Goal: Transaction & Acquisition: Purchase product/service

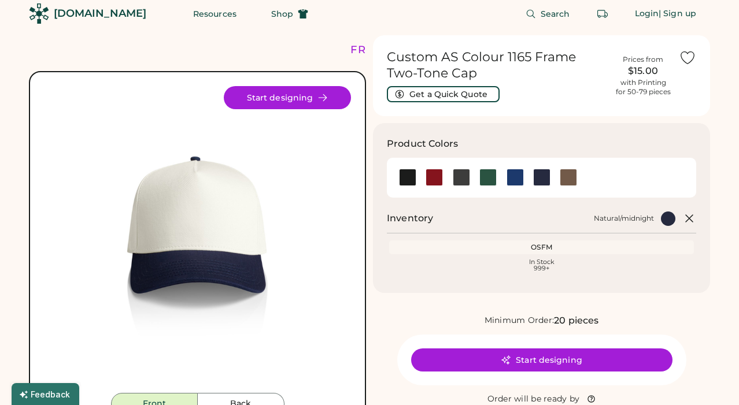
scroll to position [9, 0]
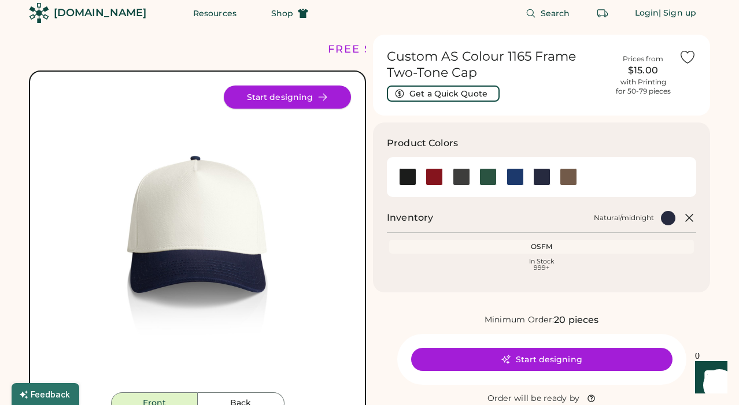
click at [308, 101] on button "Start designing" at bounding box center [287, 97] width 127 height 23
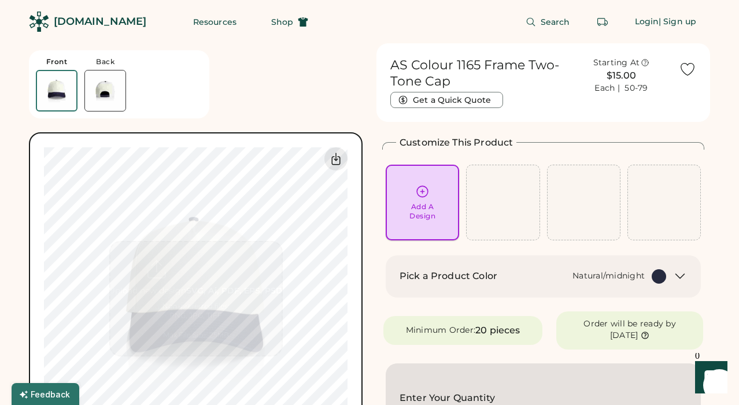
click at [427, 207] on div "Add A Design" at bounding box center [422, 211] width 26 height 18
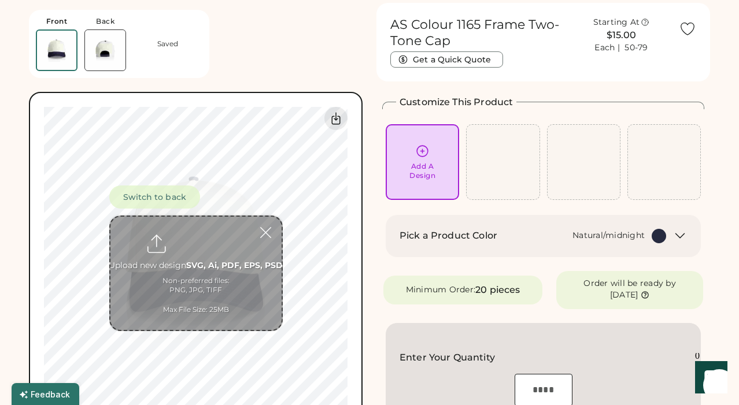
scroll to position [43, 0]
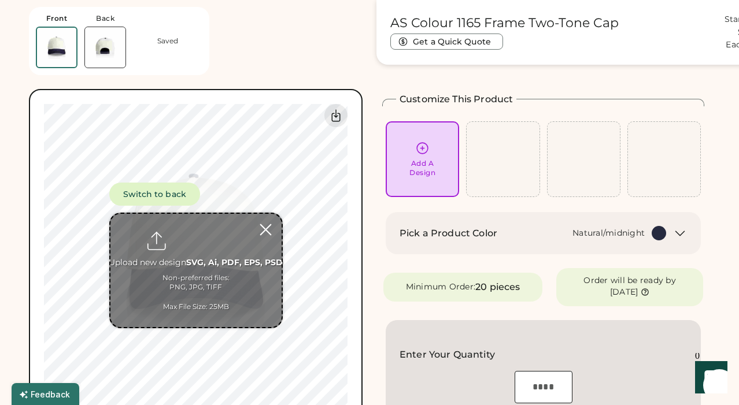
click at [265, 229] on div at bounding box center [265, 230] width 20 height 20
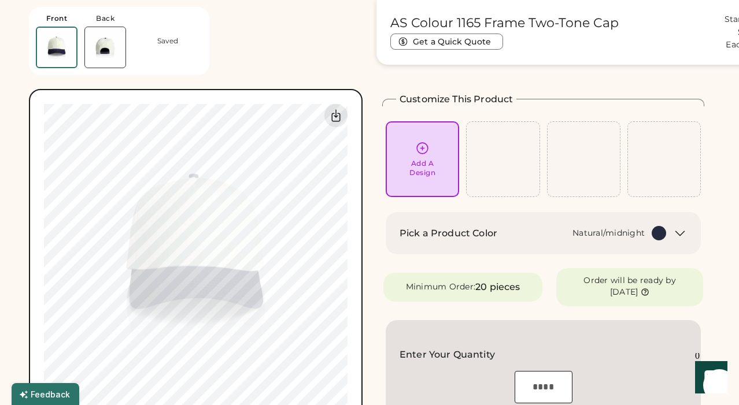
click at [418, 176] on div "Add A Design" at bounding box center [422, 168] width 26 height 18
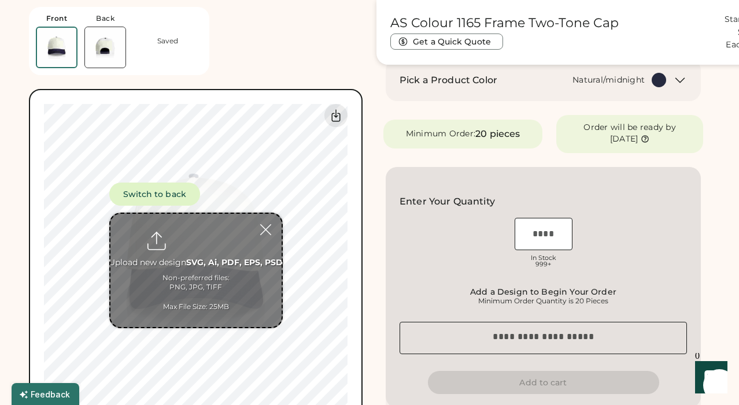
scroll to position [203, 0]
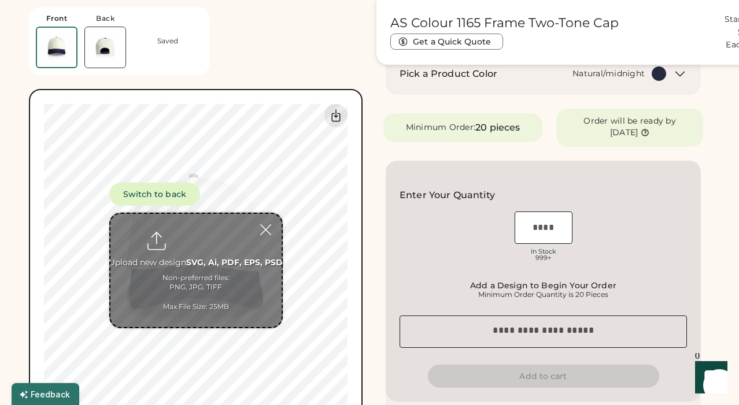
click at [189, 233] on input "file" at bounding box center [195, 270] width 171 height 113
type input "**********"
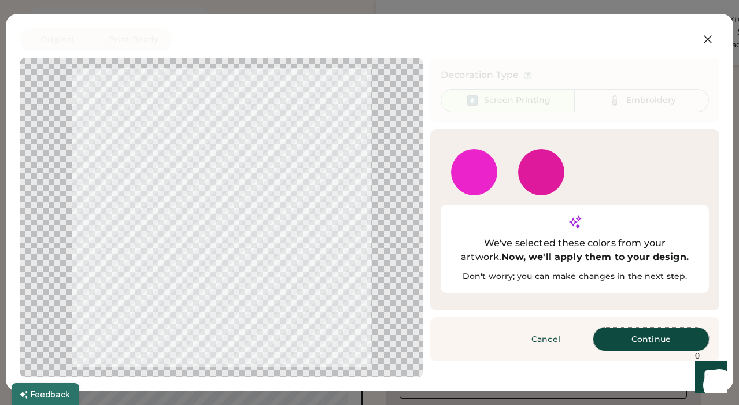
click at [622, 328] on button "Continue" at bounding box center [651, 339] width 116 height 23
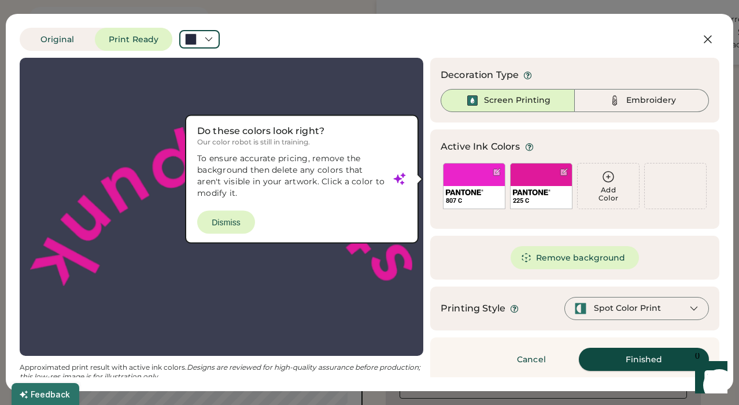
click at [607, 361] on button "Finished" at bounding box center [644, 359] width 130 height 23
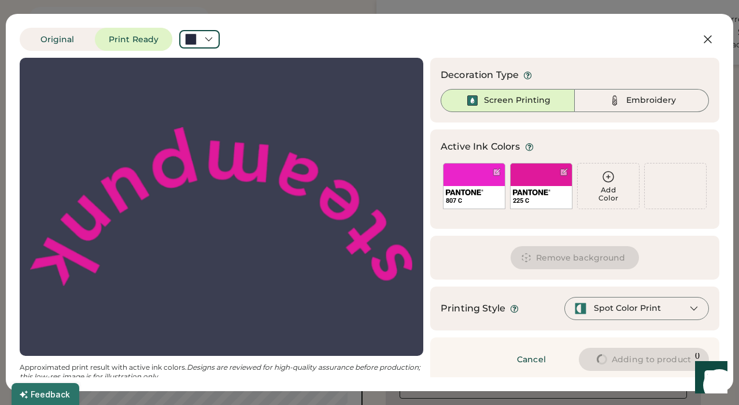
scroll to position [0, 0]
click at [637, 95] on div "Embroidery" at bounding box center [651, 101] width 50 height 12
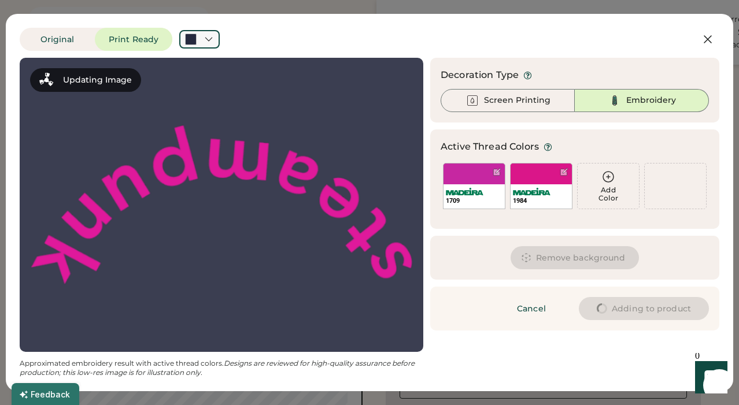
click at [223, 35] on div "Original Print Ready" at bounding box center [333, 39] width 626 height 23
click at [212, 38] on icon at bounding box center [208, 39] width 10 height 10
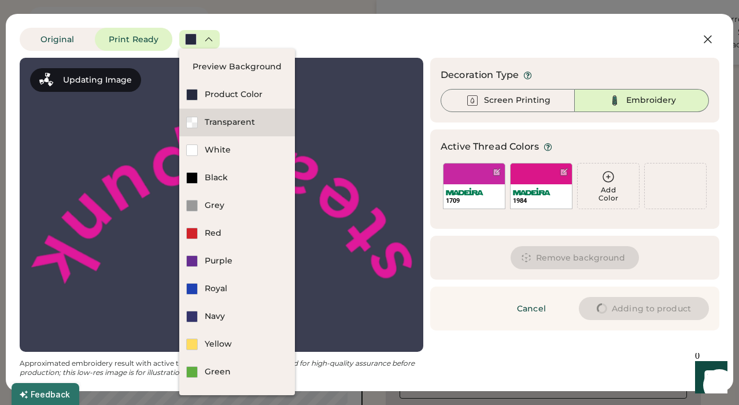
click at [233, 109] on div "Transparent" at bounding box center [237, 123] width 116 height 28
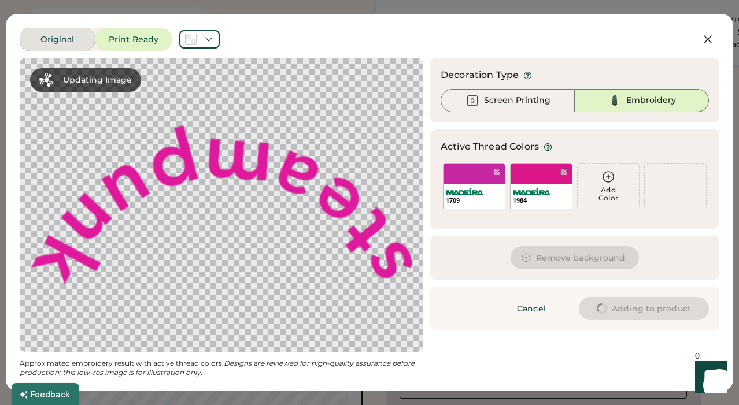
click at [65, 40] on button "Original" at bounding box center [57, 39] width 75 height 23
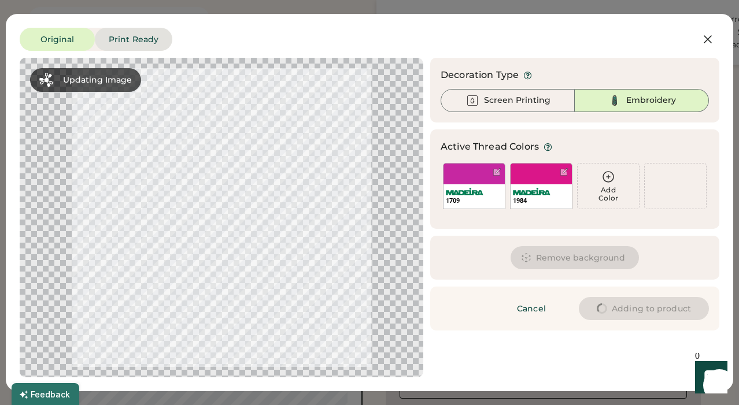
click at [110, 43] on button "Print Ready" at bounding box center [133, 39] width 77 height 23
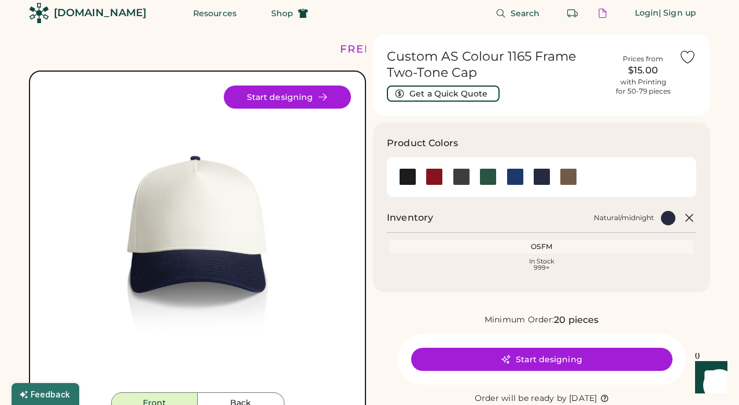
click at [199, 213] on img at bounding box center [197, 239] width 307 height 307
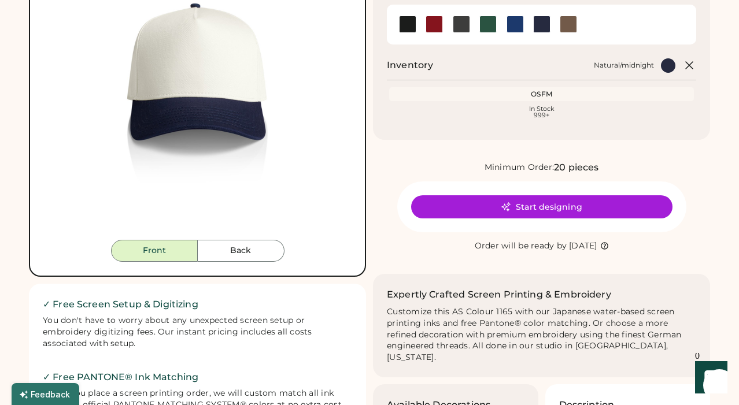
scroll to position [159, 0]
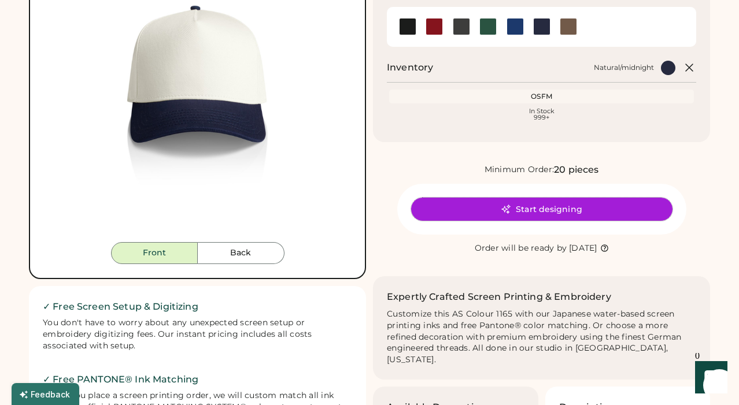
click at [572, 202] on button "Start designing" at bounding box center [541, 209] width 261 height 23
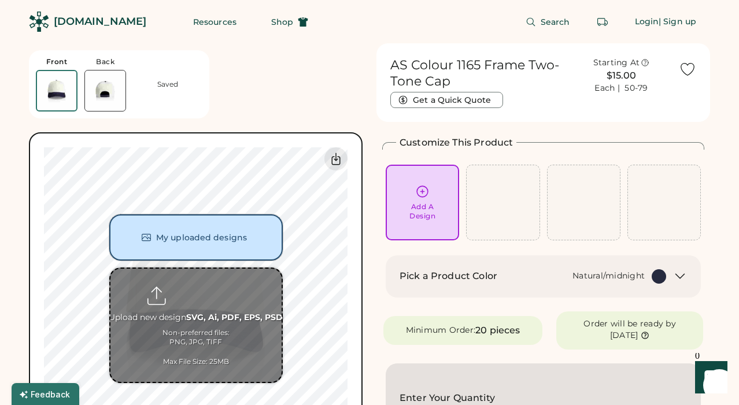
click at [260, 235] on button "My uploaded designs" at bounding box center [195, 237] width 173 height 46
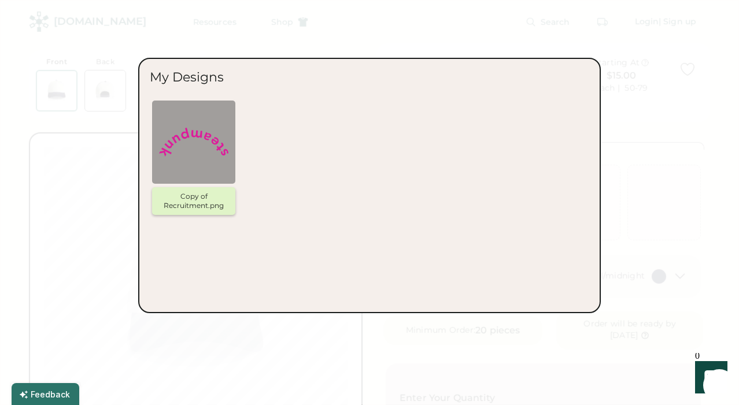
click at [203, 157] on img at bounding box center [193, 141] width 69 height 69
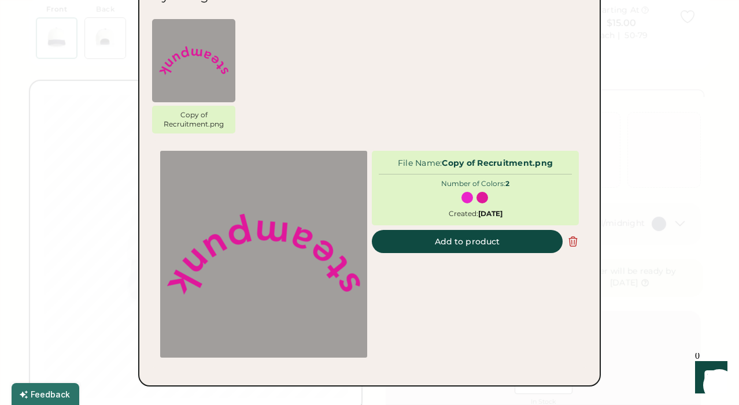
scroll to position [65, 0]
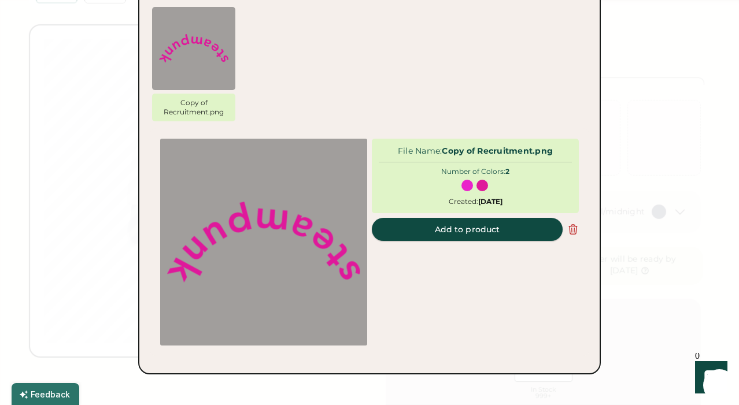
click at [417, 239] on button "Add to product" at bounding box center [467, 229] width 191 height 23
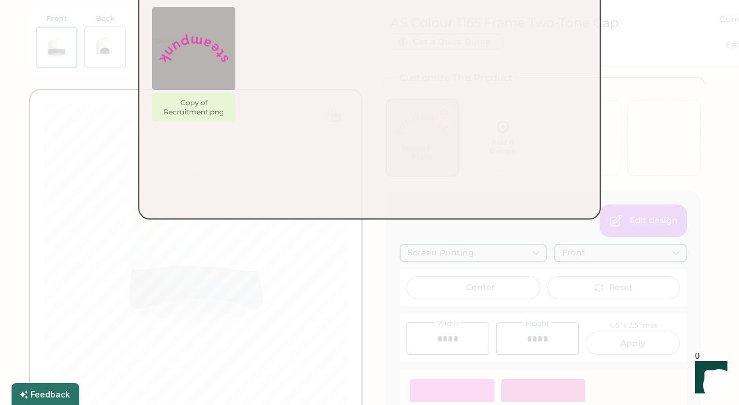
click at [462, 230] on div at bounding box center [369, 202] width 739 height 405
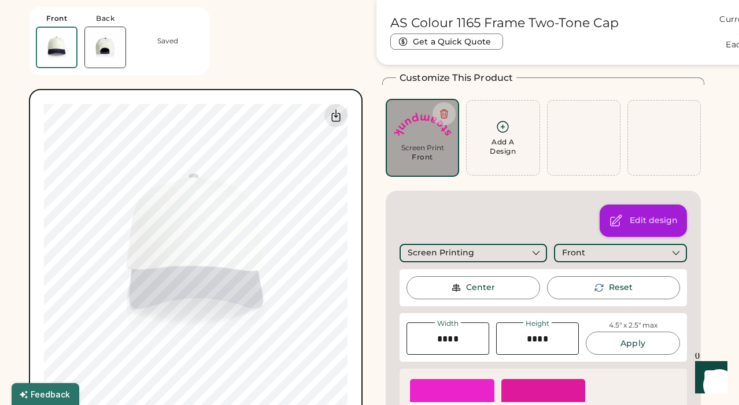
click at [628, 220] on div "Edit design" at bounding box center [642, 221] width 87 height 32
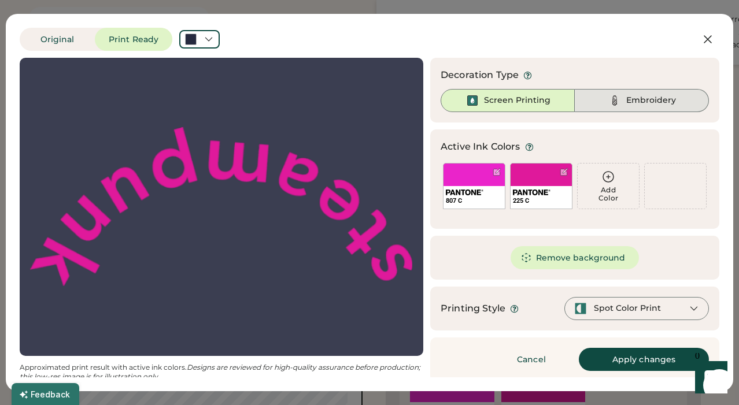
click at [645, 102] on div "Embroidery" at bounding box center [651, 101] width 50 height 12
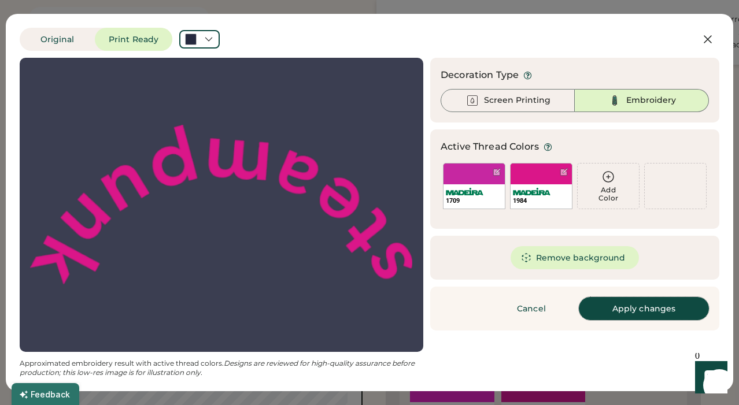
click at [626, 303] on button "Apply changes" at bounding box center [644, 308] width 130 height 23
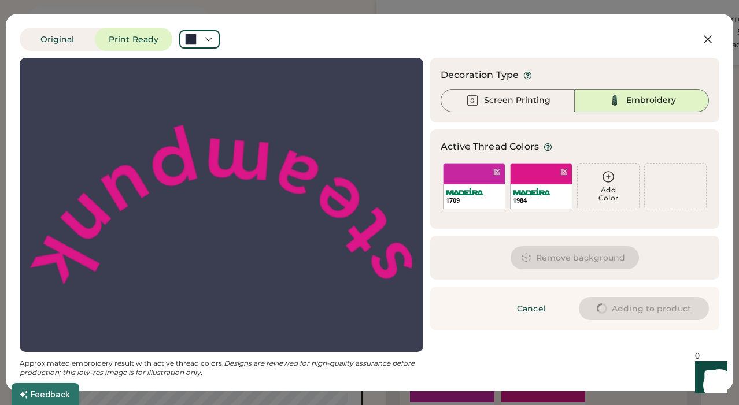
type input "****"
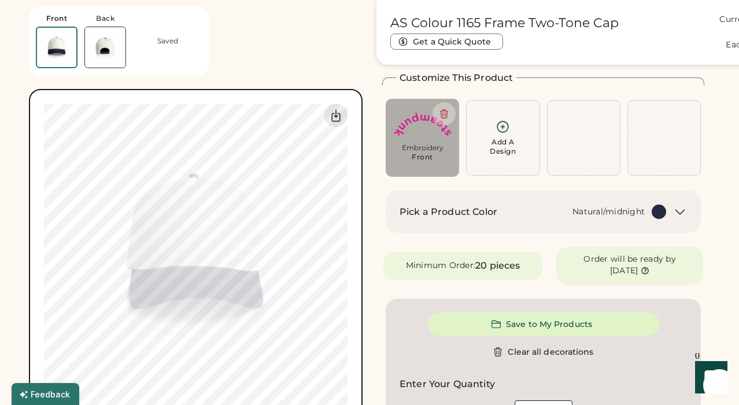
type input "****"
click at [104, 60] on img at bounding box center [105, 47] width 40 height 40
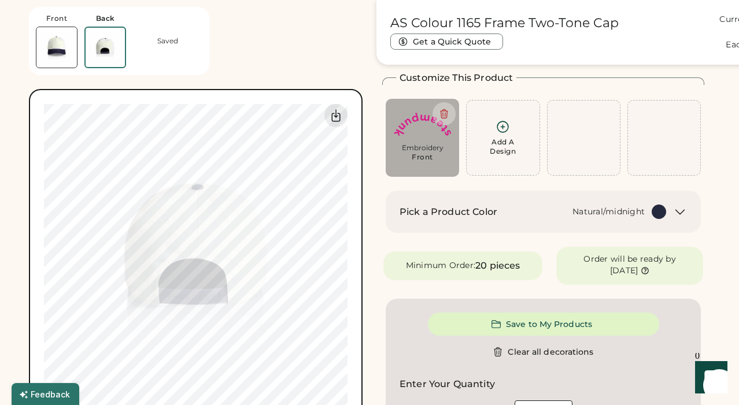
click at [66, 59] on img at bounding box center [56, 47] width 40 height 40
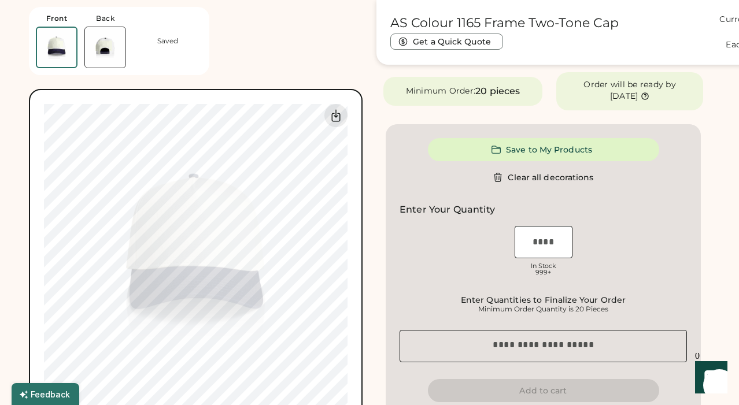
scroll to position [240, 0]
type input "****"
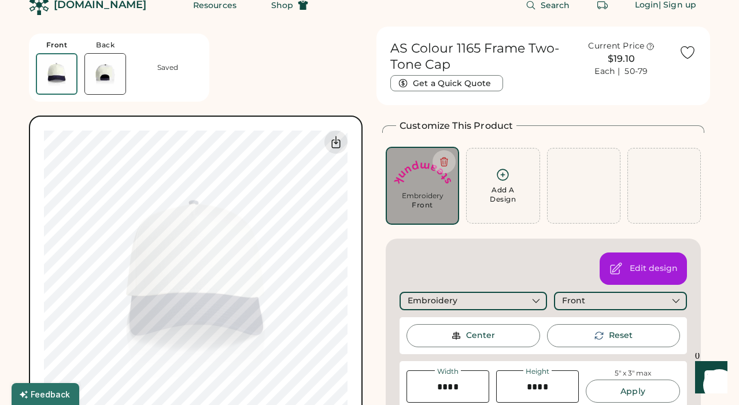
scroll to position [0, 0]
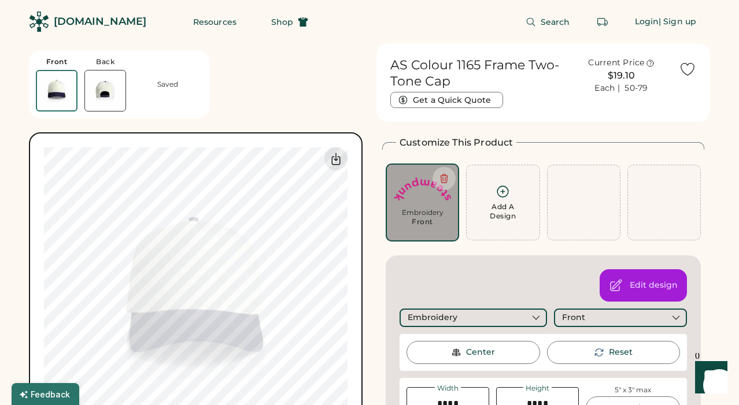
click at [451, 175] on button at bounding box center [443, 178] width 23 height 23
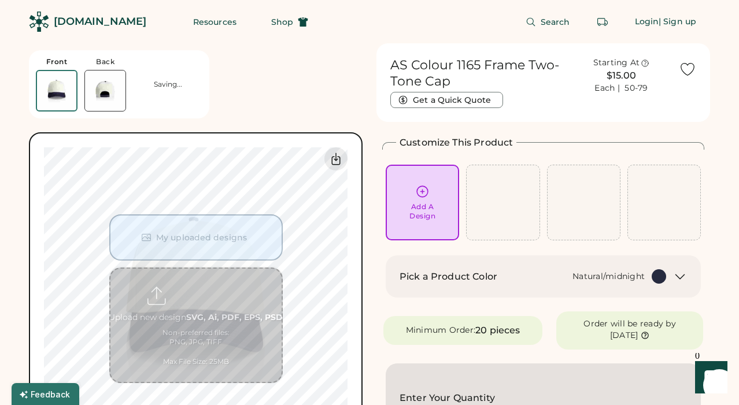
click at [433, 145] on h2 "Customize This Product" at bounding box center [455, 143] width 113 height 14
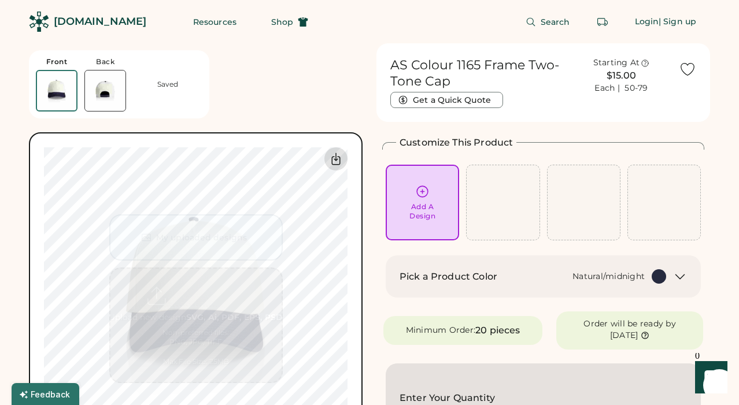
click at [338, 158] on icon at bounding box center [336, 159] width 14 height 14
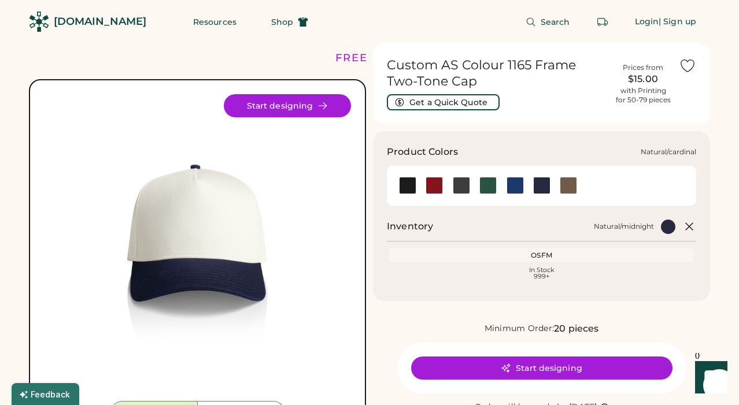
click at [444, 183] on div at bounding box center [433, 185] width 27 height 17
click at [439, 183] on div at bounding box center [433, 185] width 17 height 17
